Goal: Task Accomplishment & Management: Use online tool/utility

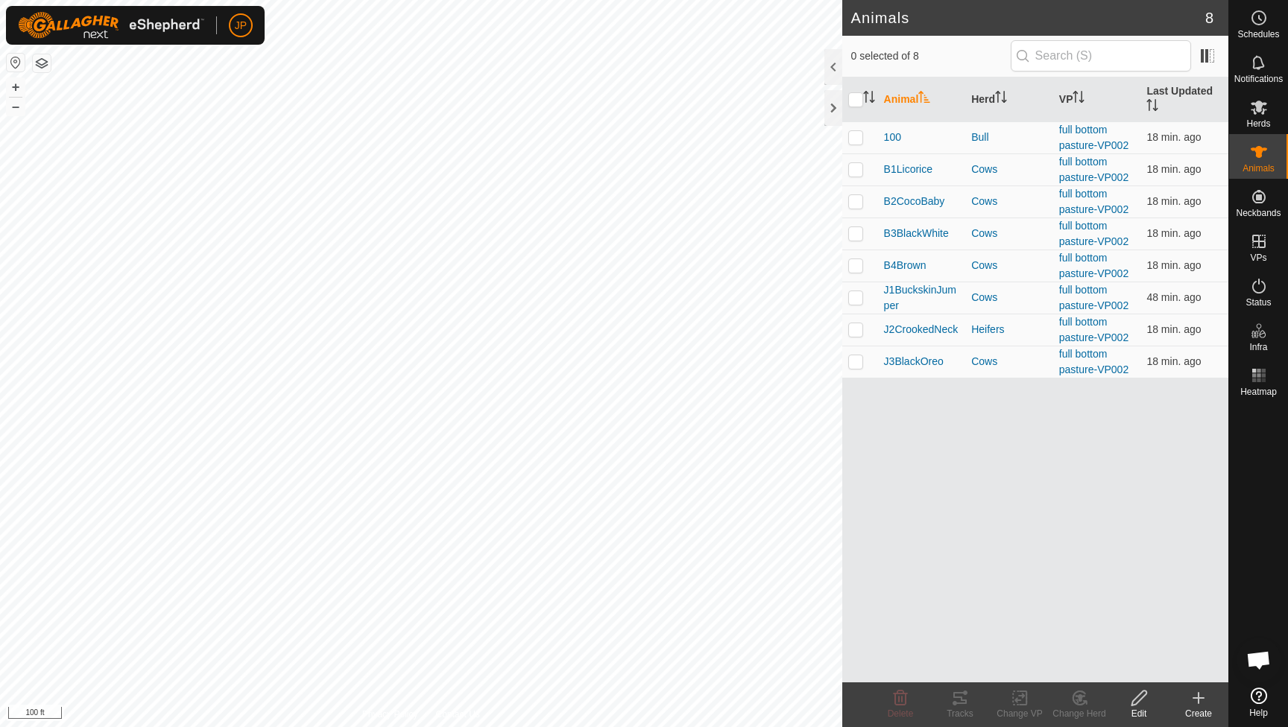
scroll to position [804, 0]
click at [859, 95] on input "checkbox" at bounding box center [855, 99] width 15 height 15
checkbox input "true"
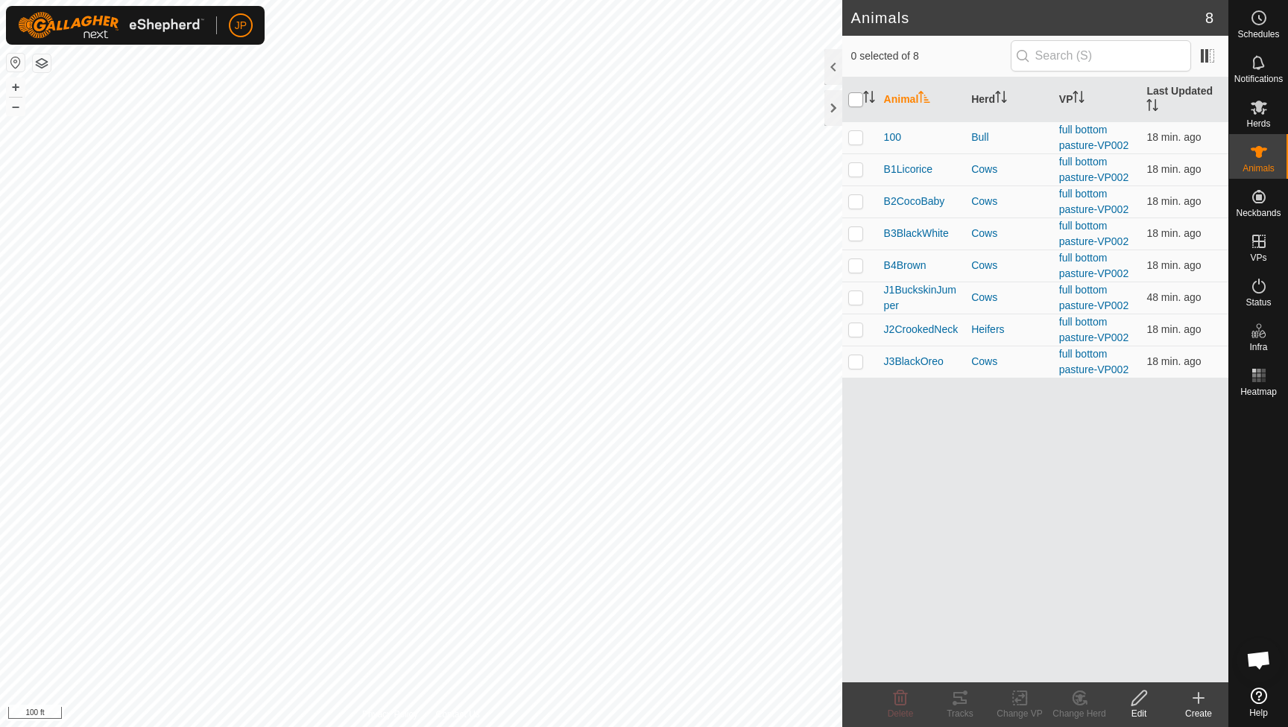
checkbox input "true"
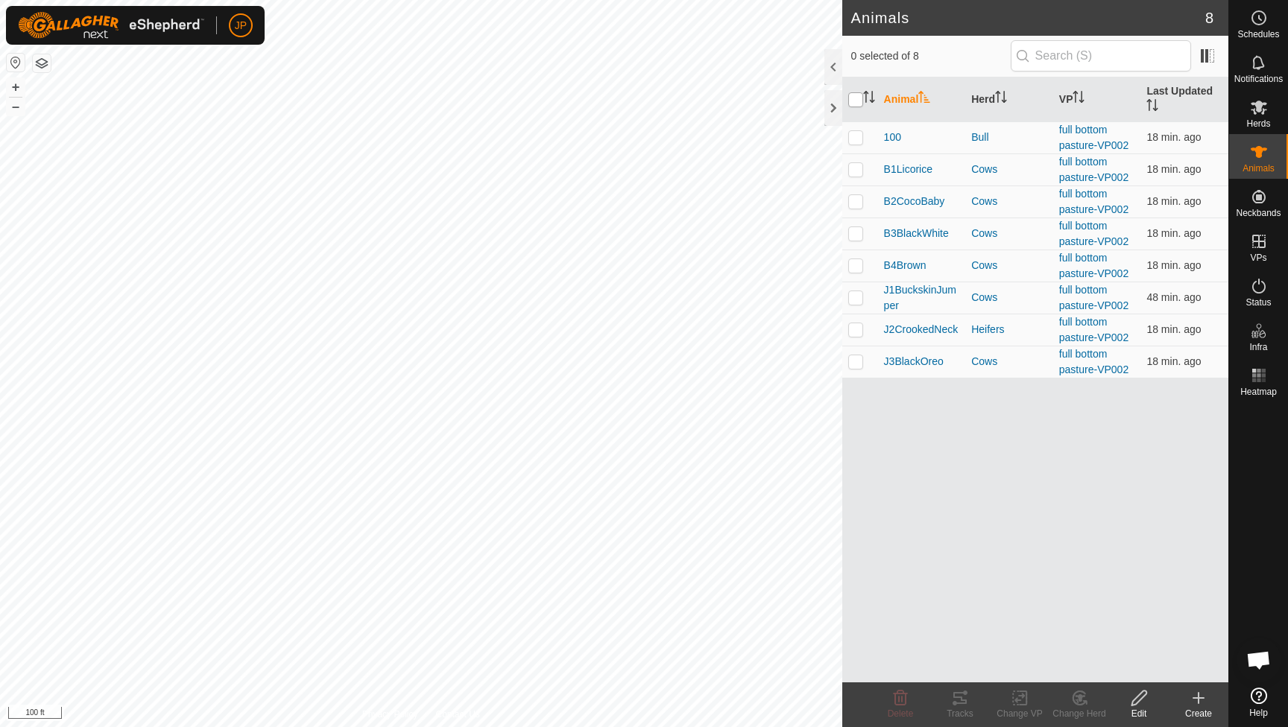
checkbox input "true"
click at [959, 688] on div "Tracks" at bounding box center [960, 705] width 60 height 45
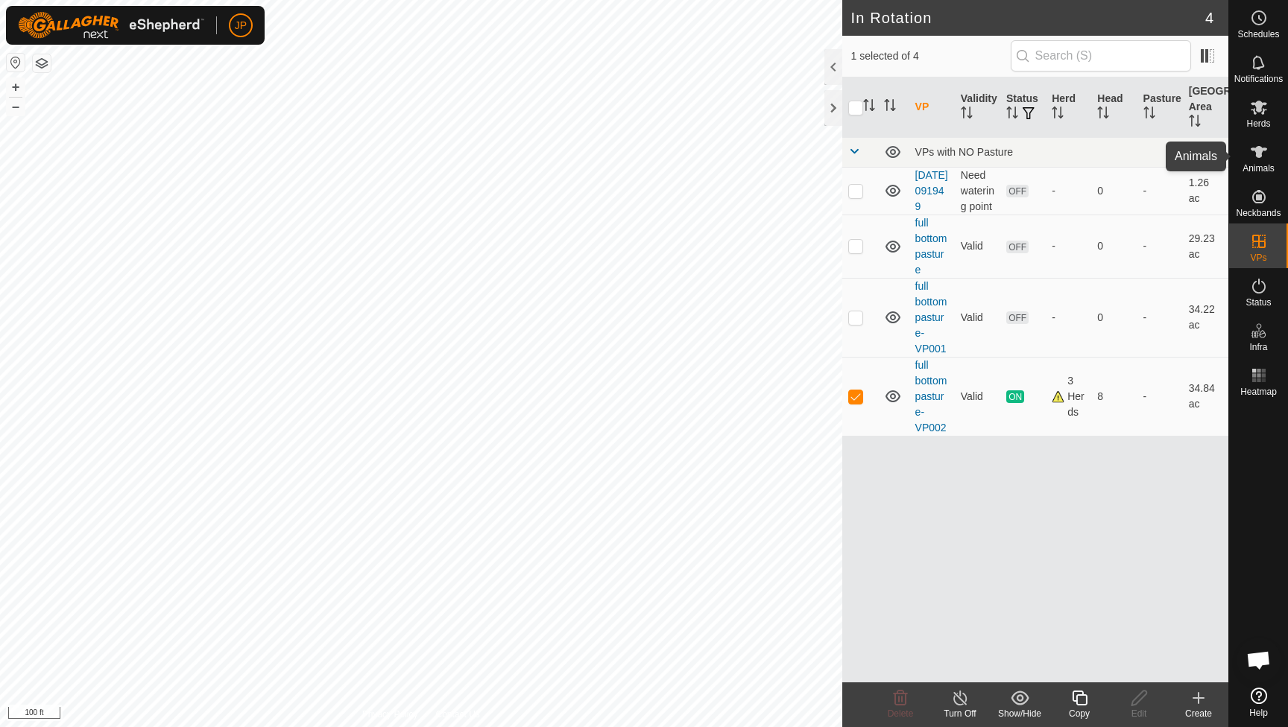
click at [1251, 152] on icon at bounding box center [1259, 152] width 18 height 18
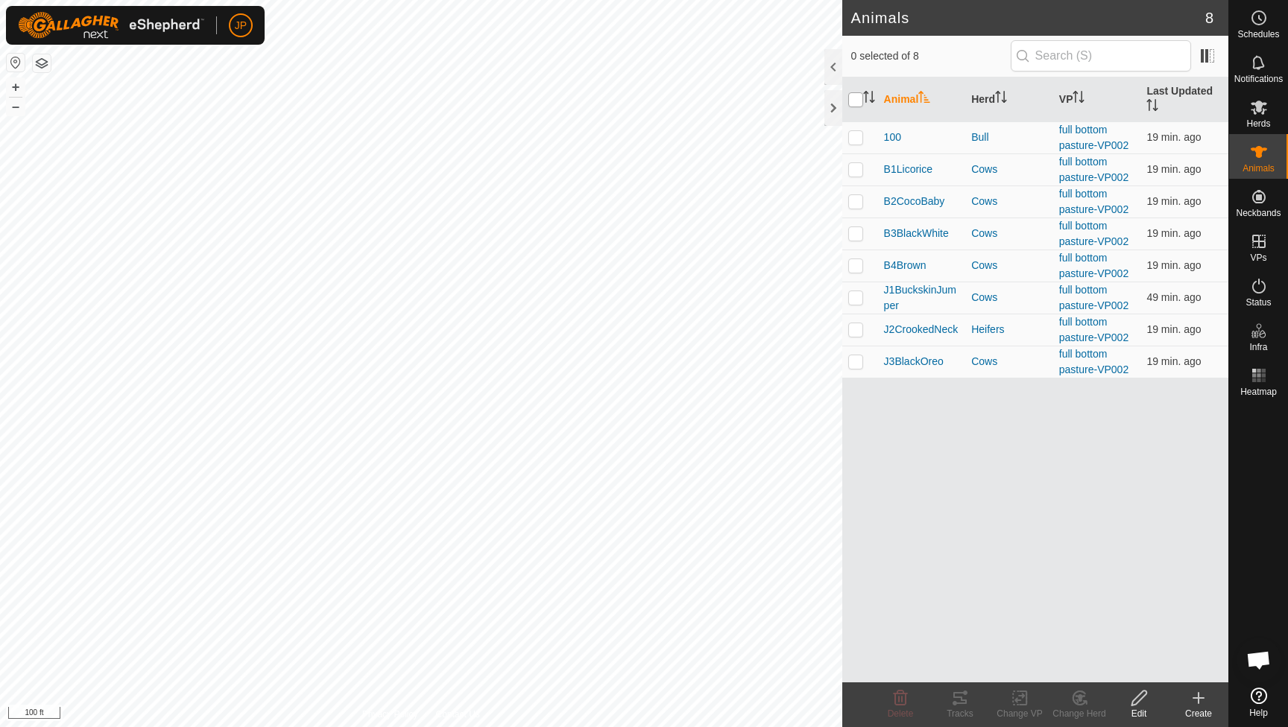
click at [859, 104] on input "checkbox" at bounding box center [855, 99] width 15 height 15
checkbox input "true"
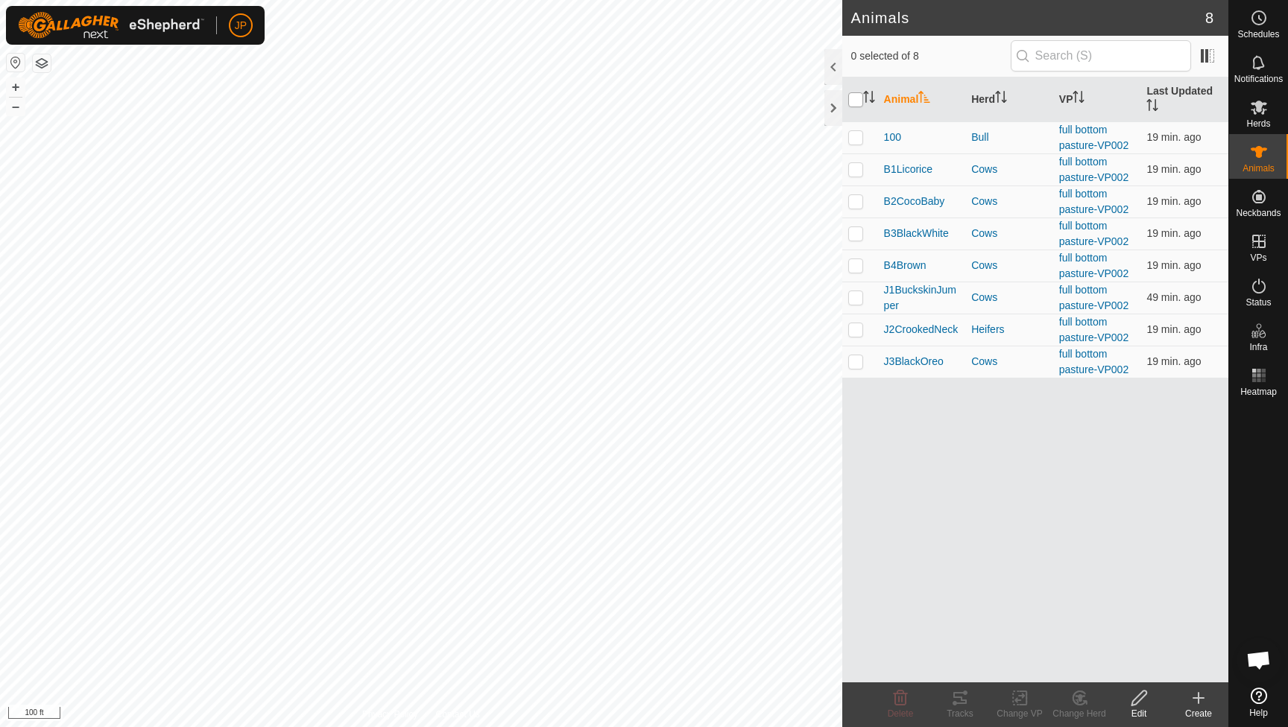
checkbox input "true"
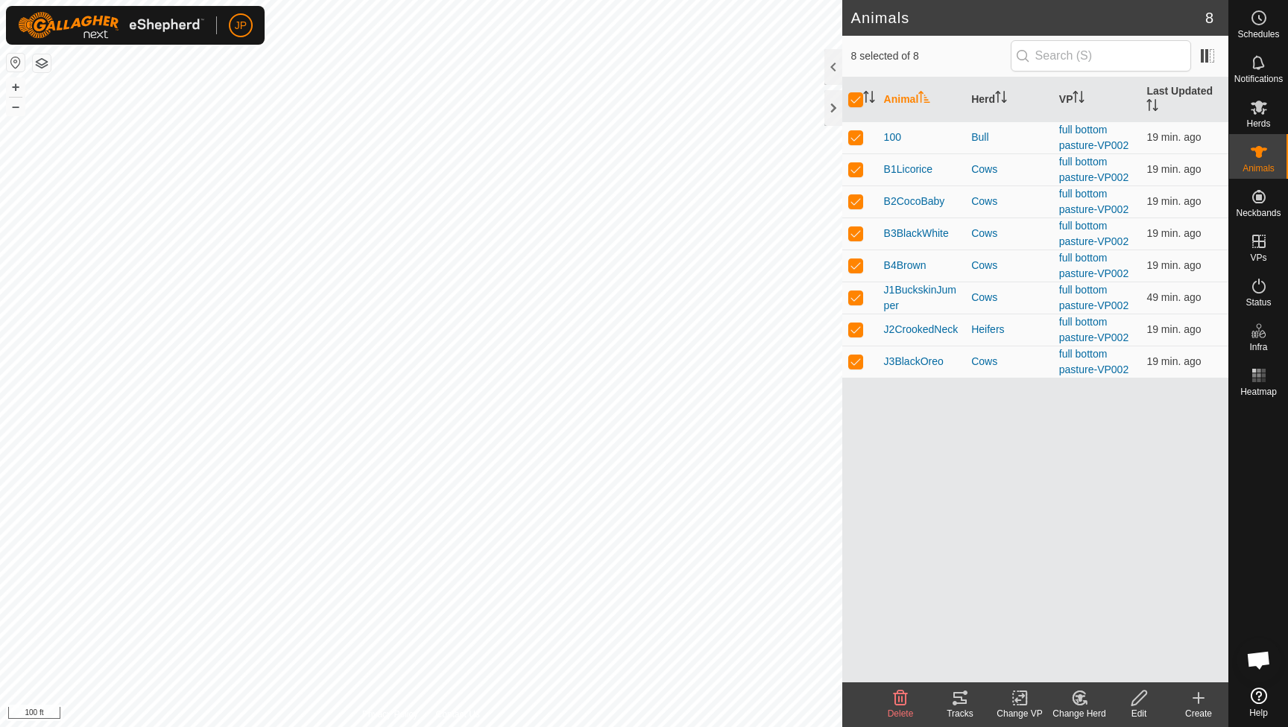
click at [970, 701] on tracks-svg-icon at bounding box center [960, 698] width 60 height 18
